Goal: Transaction & Acquisition: Purchase product/service

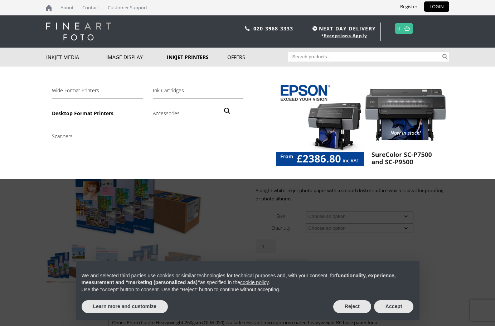
click at [87, 113] on link "Desktop Format Printers" at bounding box center [97, 115] width 91 height 12
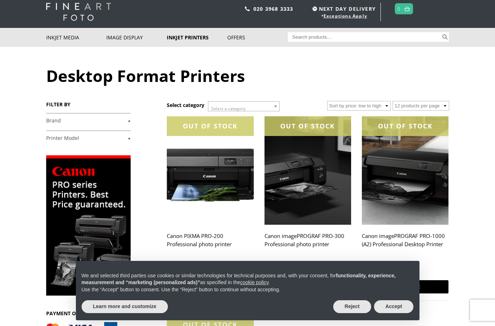
scroll to position [36, 0]
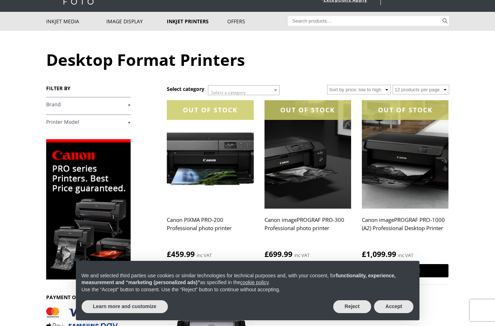
click at [130, 105] on link "+" at bounding box center [88, 104] width 84 height 7
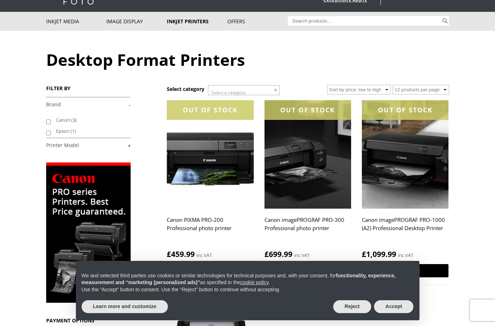
click at [48, 132] on input "Epson (1)" at bounding box center [48, 133] width 5 height 5
checkbox input "true"
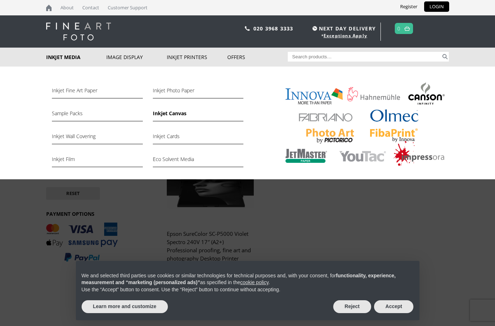
click at [165, 113] on link "Inkjet Canvas" at bounding box center [198, 115] width 91 height 12
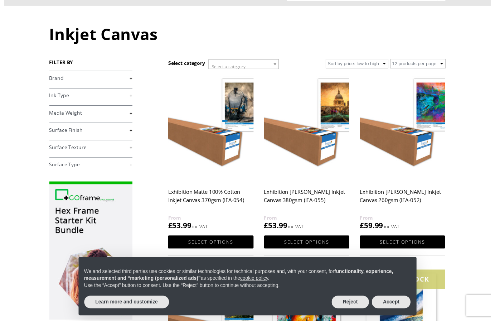
scroll to position [72, 0]
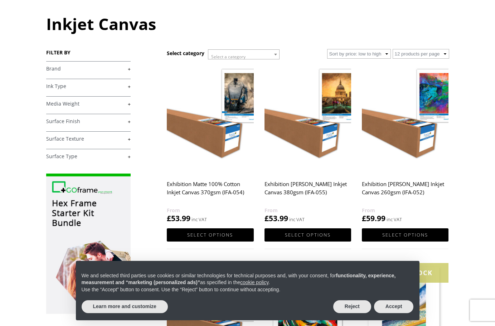
click at [130, 157] on link "+" at bounding box center [88, 156] width 84 height 7
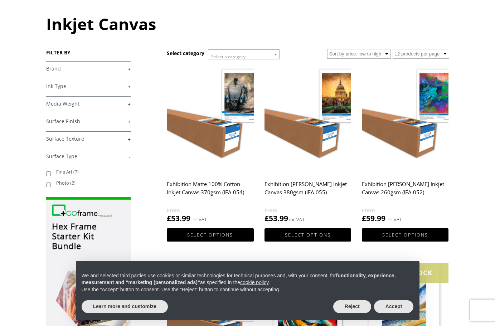
click at [130, 157] on link "-" at bounding box center [88, 156] width 84 height 7
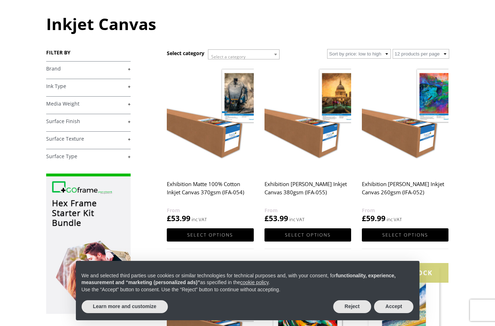
click at [131, 103] on div "FILTER BY £ 25.00 - £ 74.99 (3) £ 75.00 - £ 149.99 (6) £" at bounding box center [106, 218] width 121 height 338
click at [129, 104] on link "+" at bounding box center [88, 104] width 84 height 7
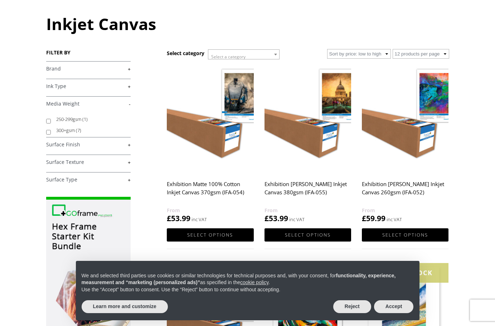
click at [129, 104] on link "-" at bounding box center [88, 104] width 84 height 7
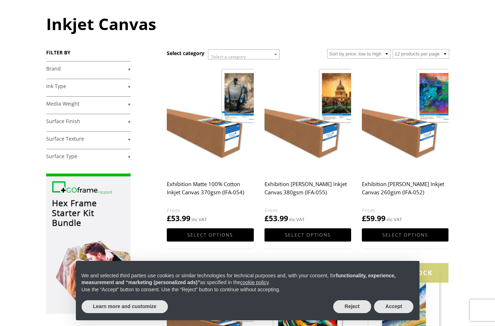
click at [129, 86] on link "+" at bounding box center [88, 86] width 84 height 7
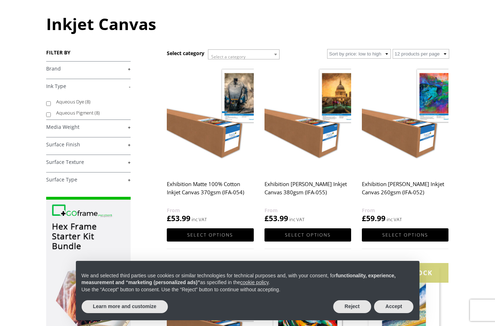
click at [127, 69] on link "+" at bounding box center [88, 69] width 84 height 7
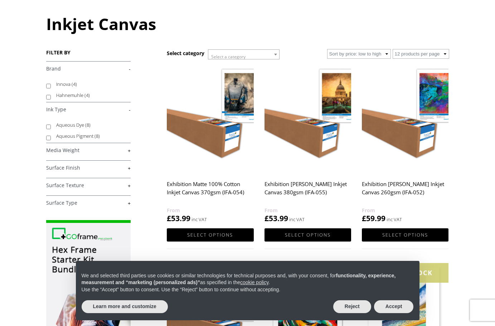
click at [185, 75] on img at bounding box center [210, 118] width 87 height 108
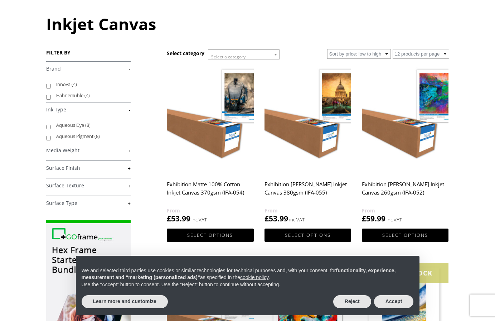
click at [278, 55] on span at bounding box center [275, 54] width 7 height 9
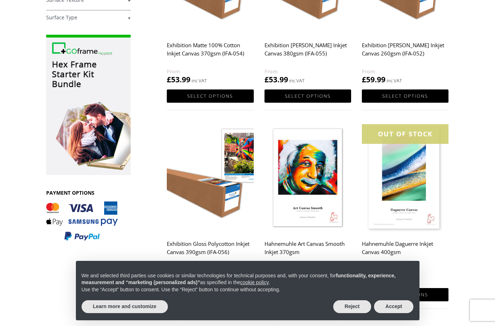
scroll to position [215, 0]
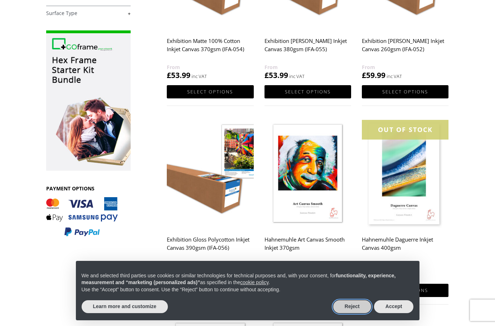
click at [354, 308] on button "Reject" at bounding box center [352, 306] width 38 height 13
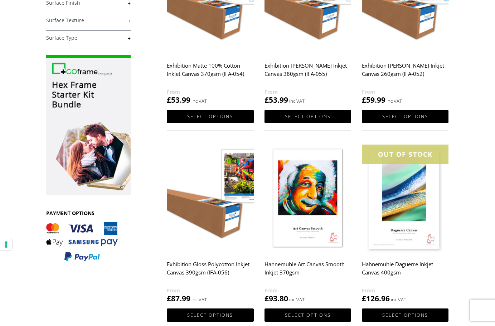
scroll to position [179, 0]
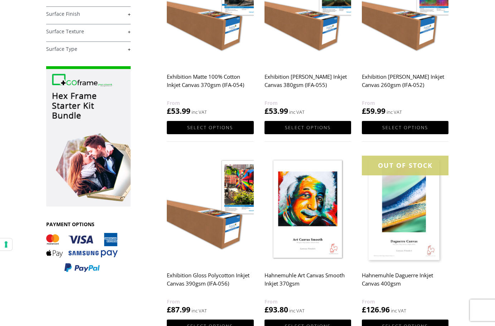
click at [391, 78] on h2 "Exhibition [PERSON_NAME] Inkjet Canvas 260gsm (IFA-052)" at bounding box center [405, 84] width 87 height 29
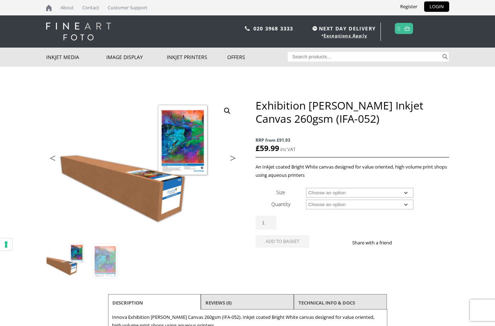
click at [406, 194] on select "Choose an option 17" Wide Roll 24" Wide Roll 36" Wide Roll 44" Wide Roll 60" Wi…" at bounding box center [359, 193] width 107 height 10
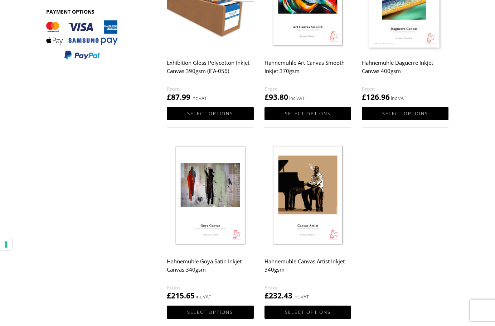
scroll to position [358, 0]
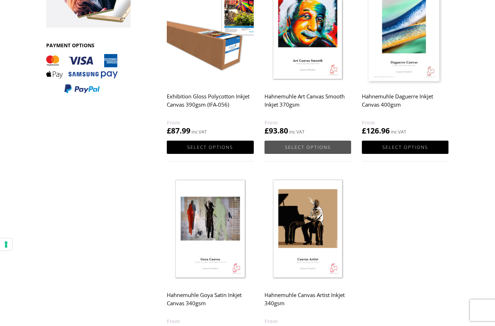
click at [308, 145] on link "Select options" at bounding box center [308, 147] width 87 height 13
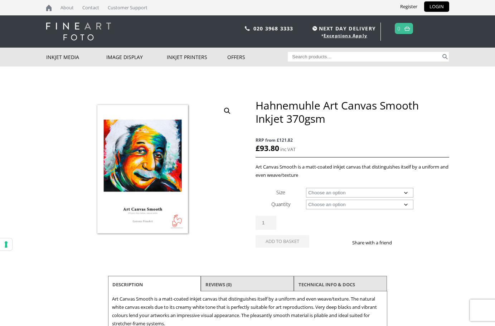
click at [340, 192] on select "Choose an option 24" Wide Roll 44" Wide Roll 60" Wide Roll" at bounding box center [359, 193] width 107 height 10
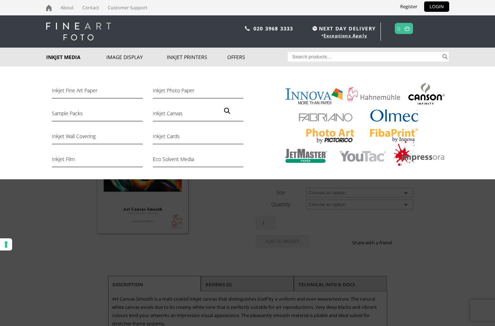
click at [63, 55] on link "Inkjet Media" at bounding box center [76, 57] width 61 height 19
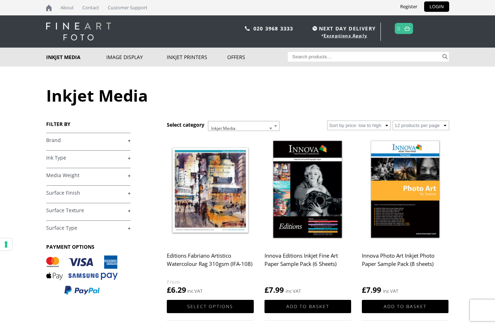
click at [129, 193] on link "+" at bounding box center [88, 193] width 84 height 7
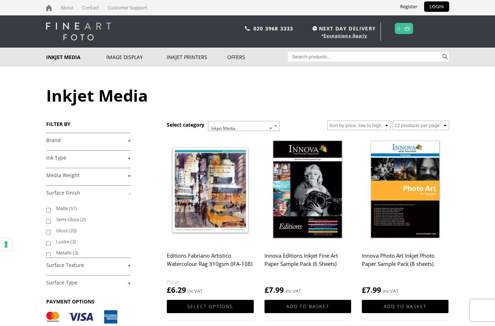
click at [48, 210] on input "Matte (51)" at bounding box center [48, 210] width 5 height 5
checkbox input "true"
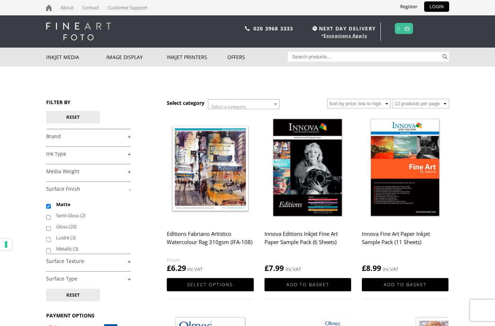
click at [130, 262] on link "+" at bounding box center [88, 261] width 84 height 7
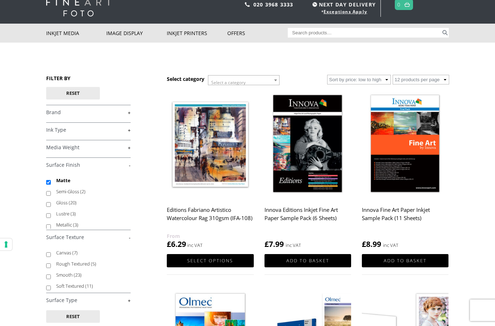
scroll to position [36, 0]
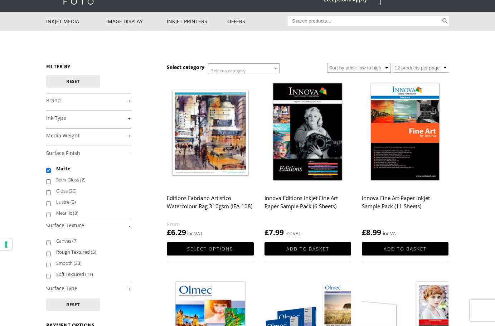
click at [48, 277] on input "Soft Textured (11)" at bounding box center [48, 276] width 5 height 5
checkbox input "true"
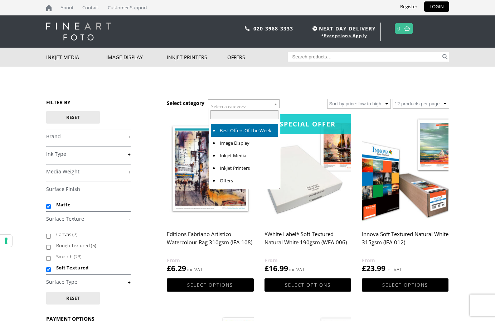
click at [278, 103] on span at bounding box center [275, 104] width 7 height 9
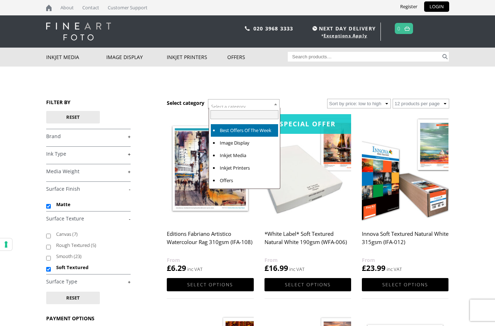
click at [278, 103] on span at bounding box center [275, 104] width 7 height 9
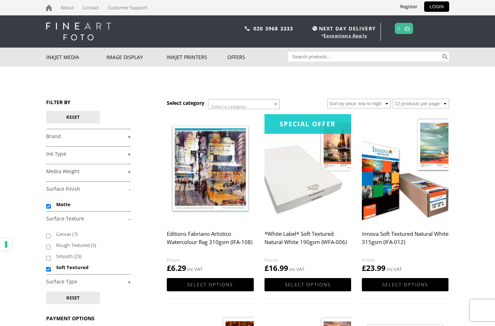
click at [129, 171] on link "+" at bounding box center [88, 171] width 84 height 7
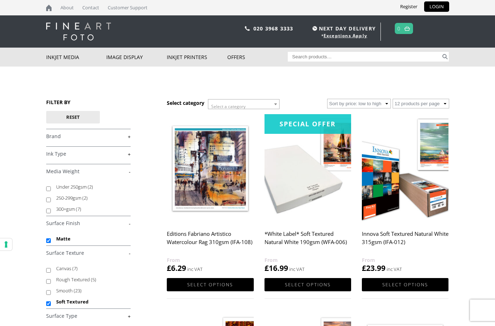
click at [131, 155] on div "FILTER BY Reset £ 0.00 - £ 25.00 (4) £ 25.00 - £ 74.99 (10) £" at bounding box center [106, 254] width 121 height 310
click at [129, 154] on link "+" at bounding box center [88, 154] width 84 height 7
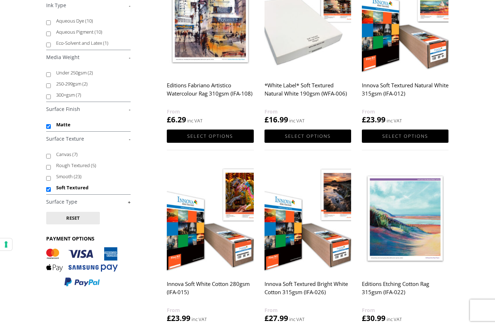
scroll to position [107, 0]
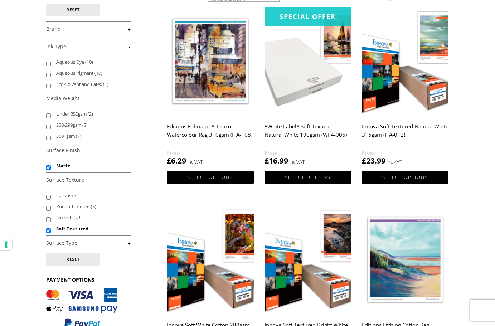
click at [395, 130] on h2 "Innova Soft Textured Natural White 315gsm (IFA-012)" at bounding box center [405, 134] width 87 height 29
click at [397, 177] on link "Select options" at bounding box center [405, 177] width 87 height 13
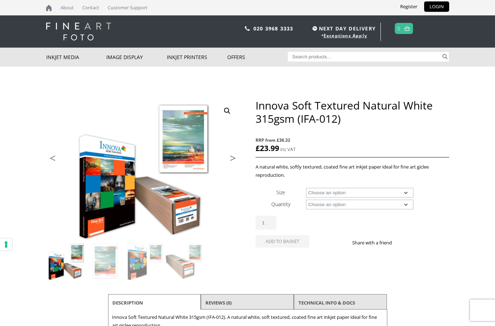
click at [405, 192] on select "Choose an option A4 Sheet A3 Sheet A3+ Sheet A2 Sheet 17" Wide Roll 24" Wide Ro…" at bounding box center [359, 193] width 107 height 10
click at [306, 188] on select "Choose an option A4 Sheet A3 Sheet A3+ Sheet A2 Sheet 17" Wide Roll 24" Wide Ro…" at bounding box center [359, 193] width 107 height 10
select select "a3-sheet"
click at [335, 206] on select "Choose an option 25 Sheets" at bounding box center [359, 205] width 107 height 10
select select "25-sheets"
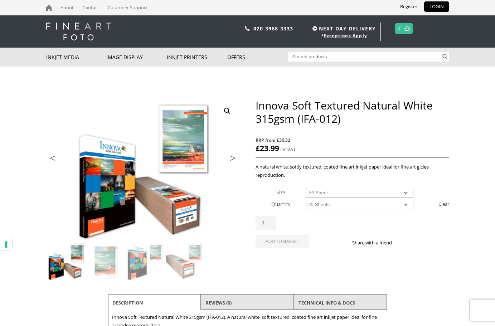
click at [306, 200] on select "Choose an option 25 Sheets" at bounding box center [359, 205] width 107 height 10
select select "a3-sheet"
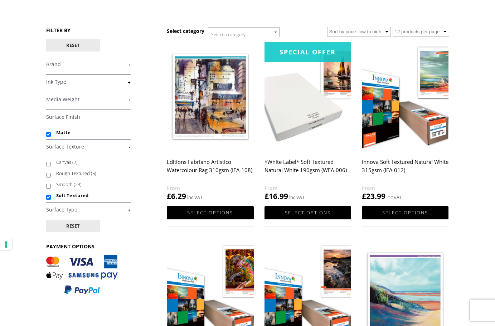
scroll to position [72, 0]
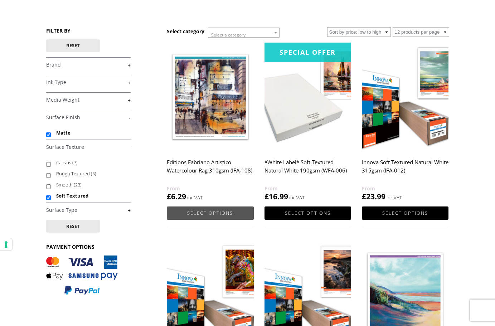
click at [211, 212] on link "Select options" at bounding box center [210, 213] width 87 height 13
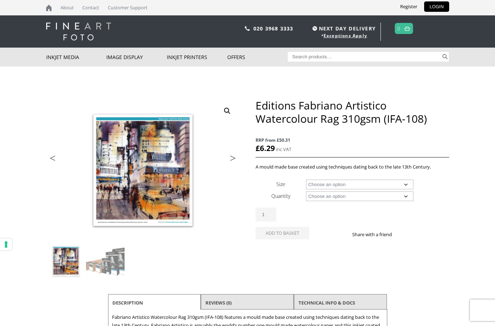
click at [327, 184] on select "Choose an option A4 Sheet A3 Sheet A3+ Sheet A2 Sheet 17" Wide Roll 24" Wide Ro…" at bounding box center [359, 185] width 107 height 10
click at [306, 180] on select "Choose an option A4 Sheet A3 Sheet A3+ Sheet A2 Sheet 17" Wide Roll 24" Wide Ro…" at bounding box center [359, 185] width 107 height 10
select select "a3-sheet"
click at [332, 198] on select "Choose an option 25 Sheets" at bounding box center [359, 197] width 107 height 10
select select "25-sheets"
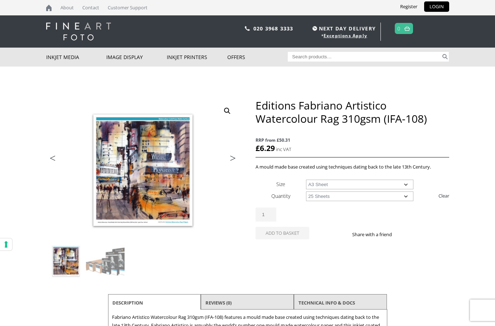
click at [306, 192] on select "Choose an option 25 Sheets" at bounding box center [359, 197] width 107 height 10
select select "a3-sheet"
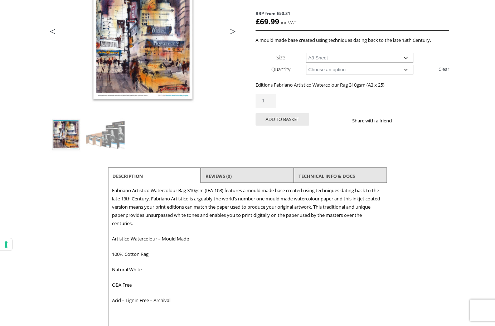
scroll to position [143, 0]
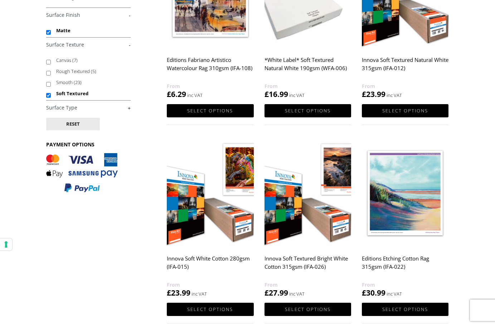
scroll to position [179, 0]
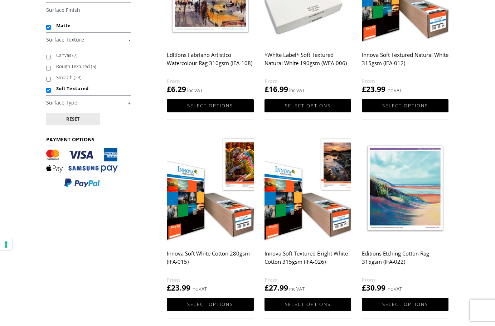
click at [184, 253] on h2 "Innova Soft White Cotton 280gsm (IFA-015)" at bounding box center [210, 261] width 87 height 29
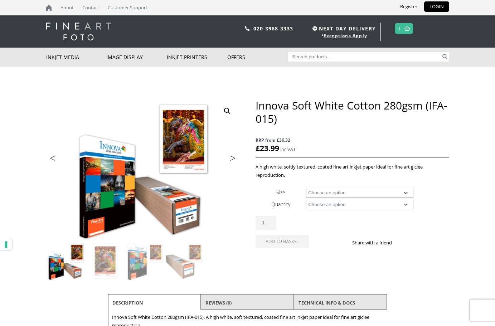
click at [342, 193] on select "Choose an option A4 Sheet A3 Sheet A3+ Sheet A2 Sheet 17" Wide Roll 24" Wide Ro…" at bounding box center [359, 193] width 107 height 10
click at [306, 188] on select "Choose an option A4 Sheet A3 Sheet A3+ Sheet A2 Sheet 17" Wide Roll 24" Wide Ro…" at bounding box center [359, 193] width 107 height 10
select select "a3-sheet"
click at [343, 206] on select "Choose an option 25 Sheets" at bounding box center [359, 205] width 107 height 10
select select "25-sheets"
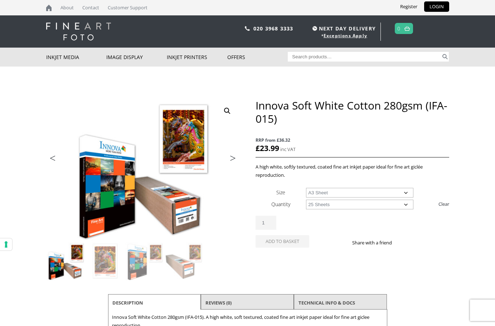
click at [306, 200] on select "Choose an option 25 Sheets" at bounding box center [359, 205] width 107 height 10
select select "a3-sheet"
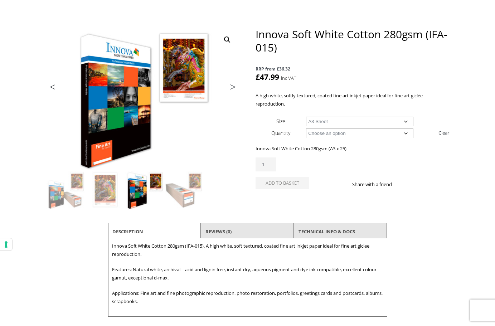
scroll to position [72, 0]
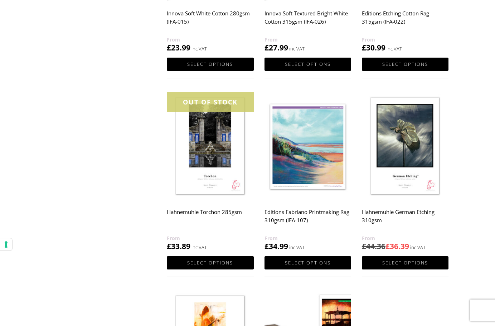
scroll to position [430, 0]
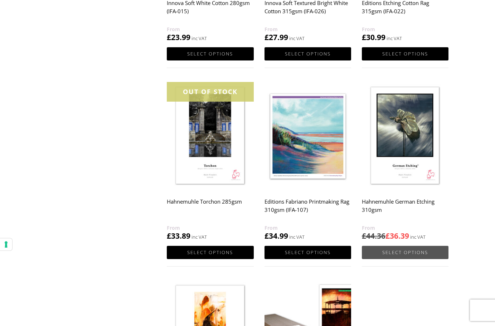
click at [407, 250] on link "Select options" at bounding box center [405, 252] width 87 height 13
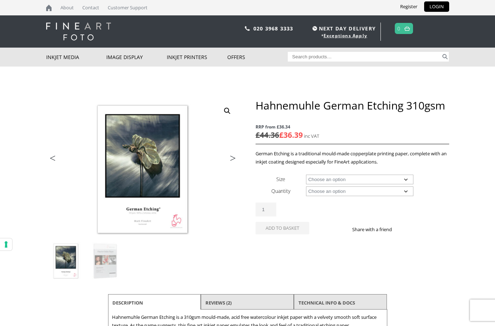
click at [363, 180] on select "Choose an option A4 Sheet A3 Sheet A3+ Sheet A2 Sheet 17" Wide Roll 24" Wide Ro…" at bounding box center [359, 180] width 107 height 10
click at [306, 175] on select "Choose an option A4 Sheet A3 Sheet A3+ Sheet A2 Sheet 17" Wide Roll 24" Wide Ro…" at bounding box center [359, 180] width 107 height 10
select select "a3-sheet"
click at [341, 193] on select "Choose an option 25 Sheets" at bounding box center [359, 192] width 107 height 10
select select "25-sheets"
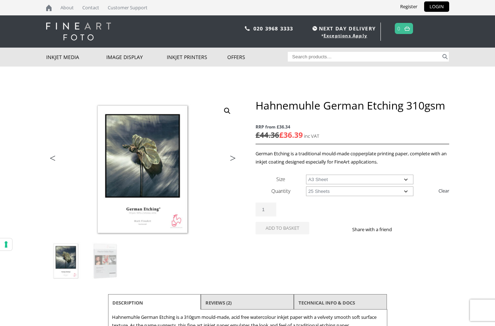
click at [306, 187] on select "Choose an option 25 Sheets" at bounding box center [359, 192] width 107 height 10
select select "a3-sheet"
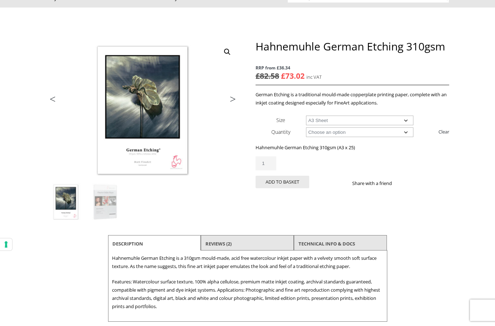
scroll to position [72, 0]
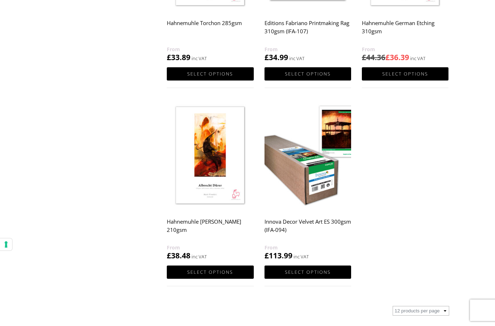
scroll to position [609, 0]
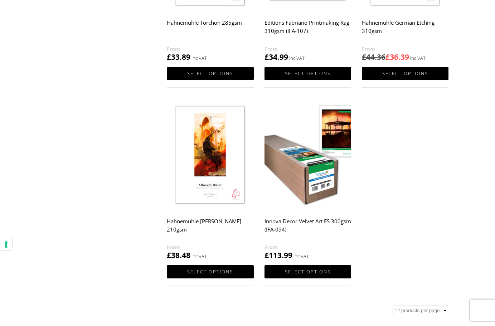
click at [214, 160] on img at bounding box center [210, 155] width 87 height 108
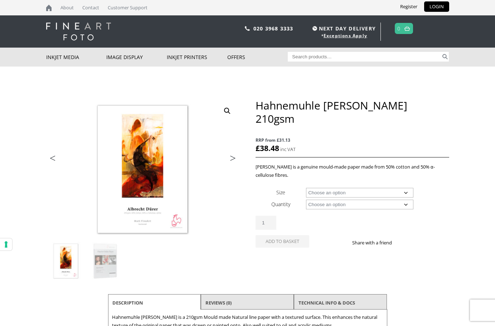
click at [358, 188] on select "Choose an option A4 Sheet A3 Sheet A3+ Sheet A2 Sheet 17" Wide Roll 24" Wide Ro…" at bounding box center [359, 193] width 107 height 10
click at [306, 188] on select "Choose an option A4 Sheet A3 Sheet A3+ Sheet A2 Sheet 17" Wide Roll 24" Wide Ro…" at bounding box center [359, 193] width 107 height 10
select select "a3-sheet"
click at [332, 200] on select "Choose an option 25 Sheets" at bounding box center [359, 205] width 107 height 10
select select "25-sheets"
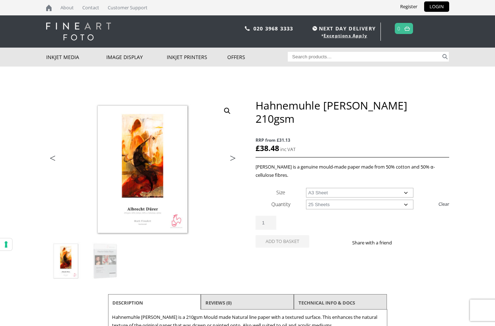
click at [306, 200] on select "Choose an option 25 Sheets" at bounding box center [359, 205] width 107 height 10
select select "a3-sheet"
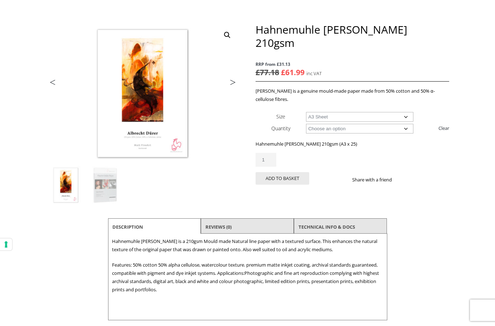
scroll to position [107, 0]
